Goal: Information Seeking & Learning: Learn about a topic

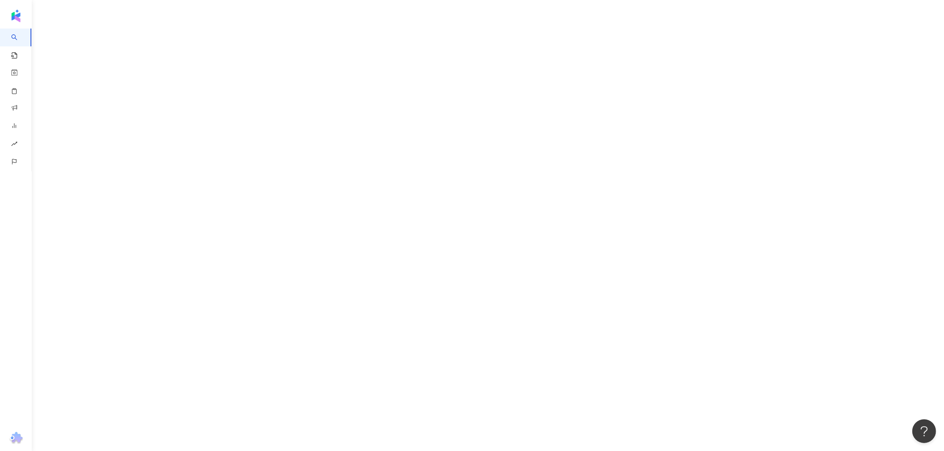
scroll to position [36, 0]
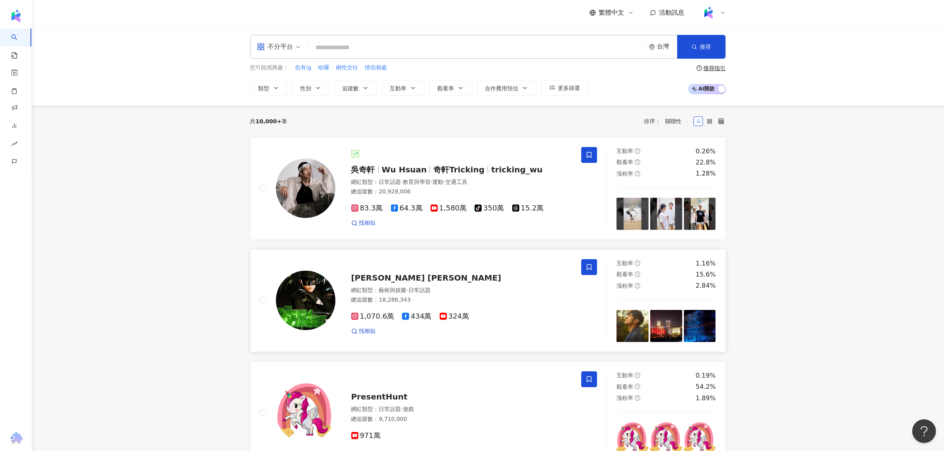
click at [406, 274] on span "Jay Chou 周杰倫" at bounding box center [426, 278] width 150 height 10
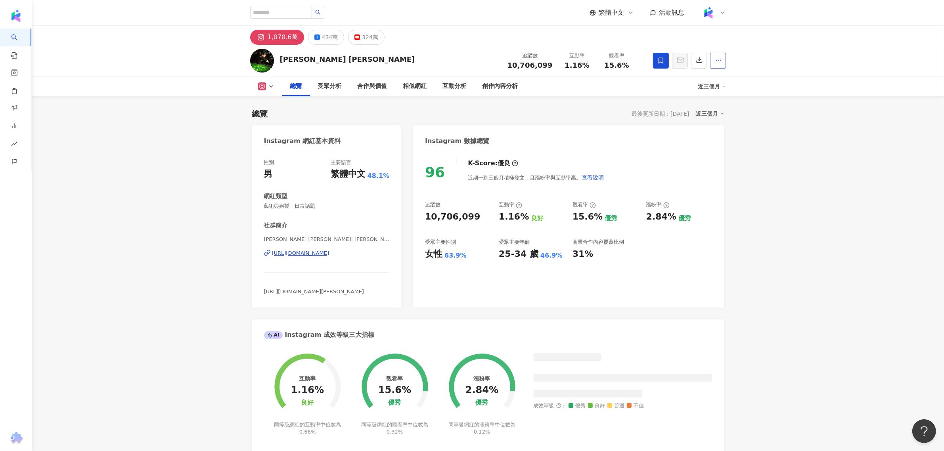
click at [714, 57] on button "button" at bounding box center [718, 61] width 16 height 16
click at [714, 58] on button "button" at bounding box center [718, 61] width 16 height 16
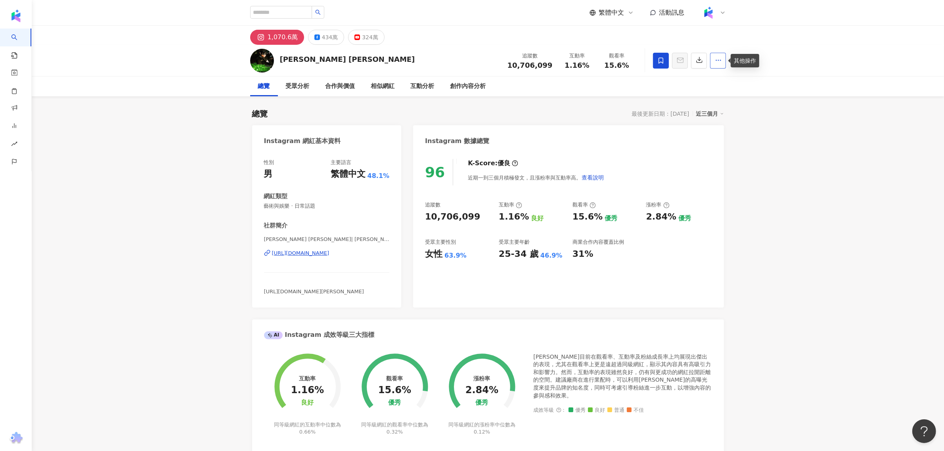
click at [720, 59] on icon "button" at bounding box center [718, 60] width 7 height 7
click at [363, 39] on div "324萬" at bounding box center [370, 37] width 16 height 11
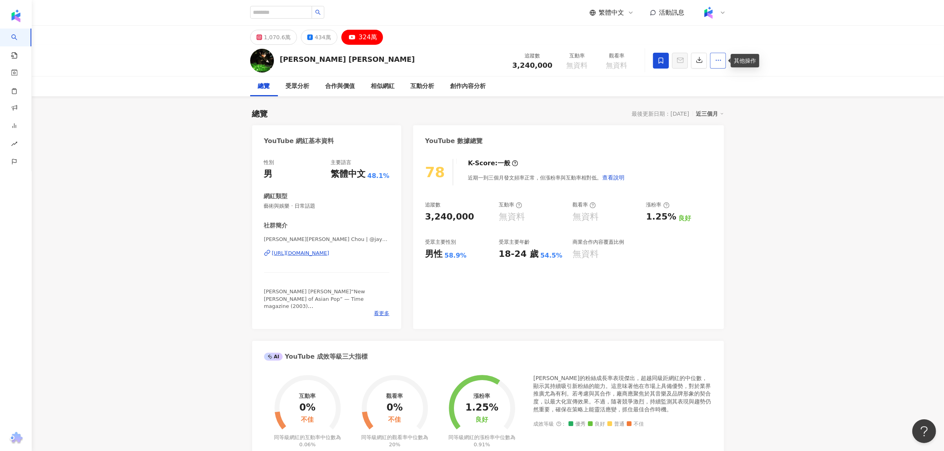
click at [716, 58] on icon "button" at bounding box center [718, 60] width 7 height 7
click at [760, 74] on div "[PERSON_NAME] [PERSON_NAME] 追蹤數 3,240,000 互動率 無資料 觀看率 無資料" at bounding box center [488, 61] width 912 height 32
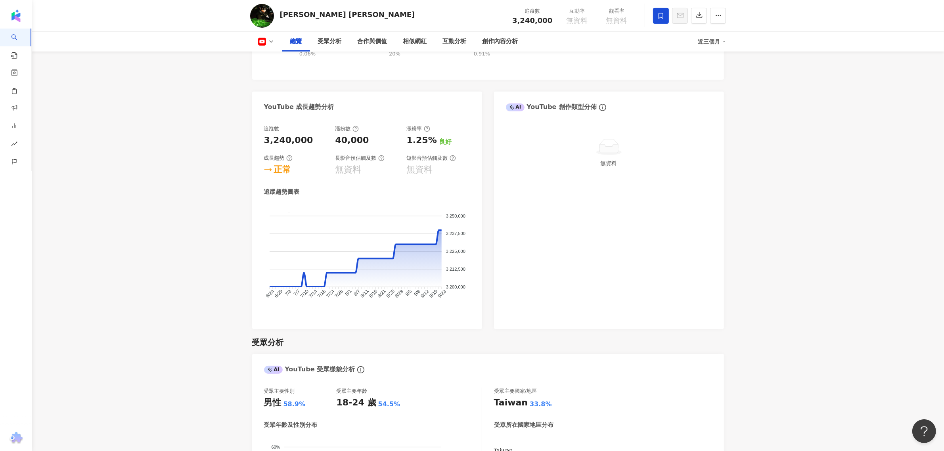
scroll to position [495, 0]
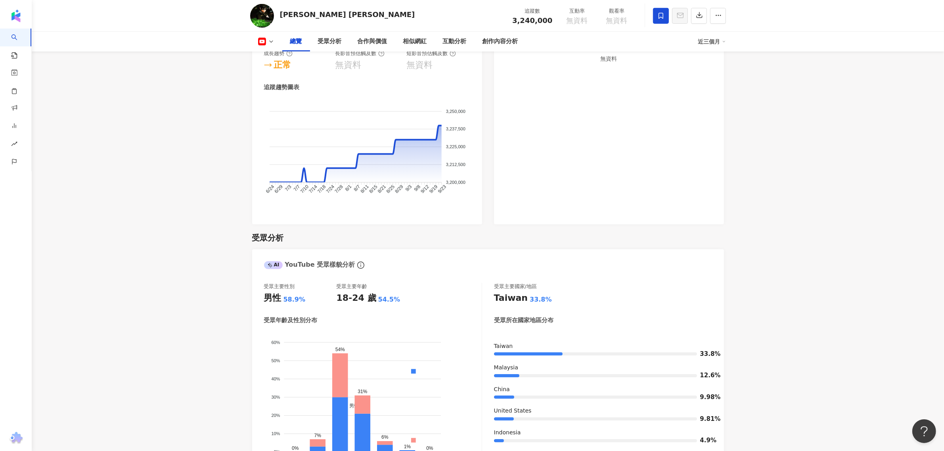
click at [266, 39] on icon at bounding box center [262, 42] width 8 height 8
drag, startPoint x: 270, startPoint y: 69, endPoint x: 530, endPoint y: 131, distance: 267.6
click at [528, 133] on div "無資料" at bounding box center [609, 119] width 230 height 212
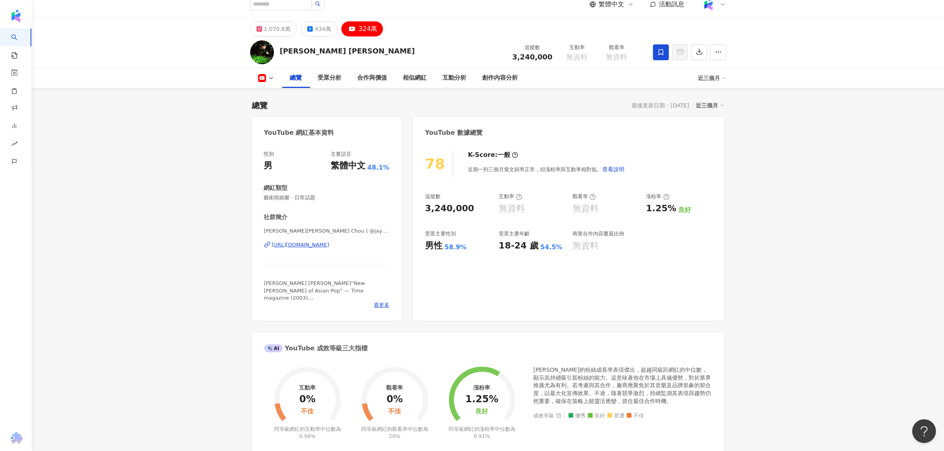
scroll to position [0, 0]
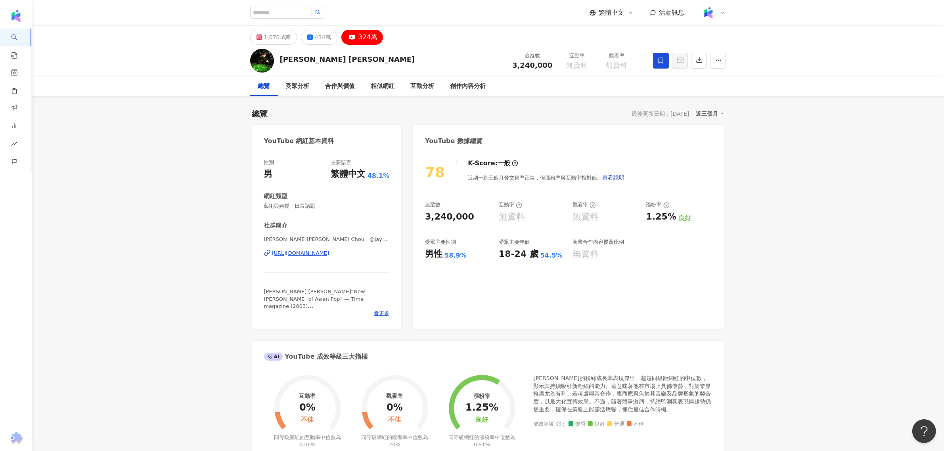
click at [298, 32] on div "1,070.6萬 434萬 324萬" at bounding box center [316, 37] width 133 height 15
click at [307, 35] on icon at bounding box center [310, 37] width 6 height 6
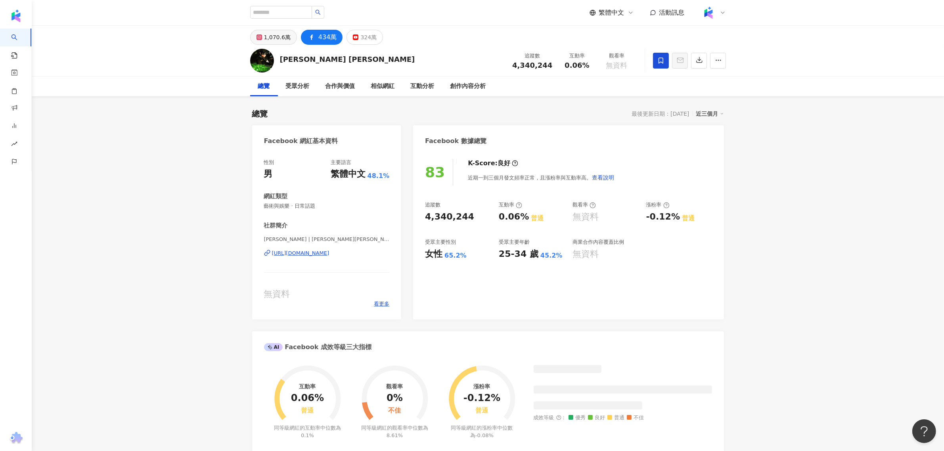
click at [279, 33] on div "1,070.6萬" at bounding box center [277, 37] width 27 height 11
click at [278, 38] on div "1,070.6萬" at bounding box center [277, 37] width 27 height 11
